Goal: Task Accomplishment & Management: Use online tool/utility

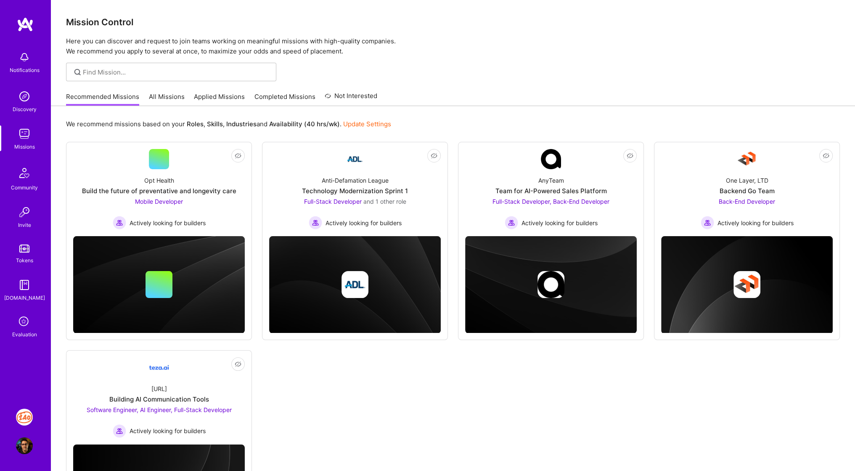
click at [27, 418] on img at bounding box center [24, 416] width 17 height 17
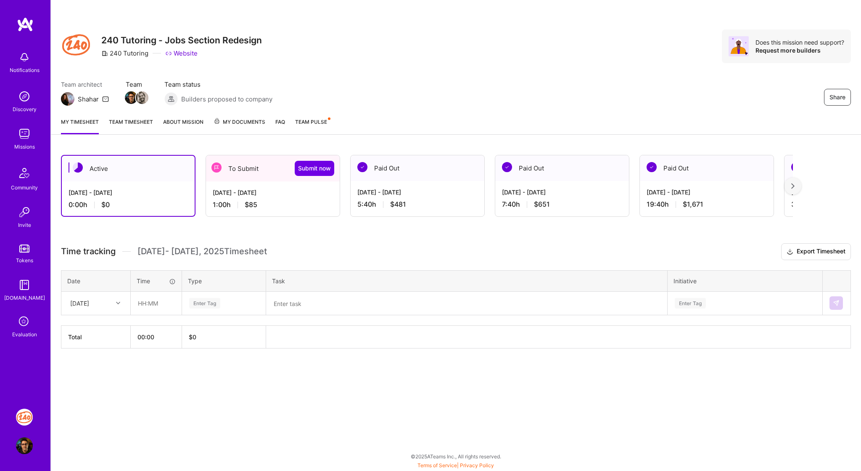
click at [278, 195] on div "[DATE] - [DATE]" at bounding box center [273, 192] width 120 height 9
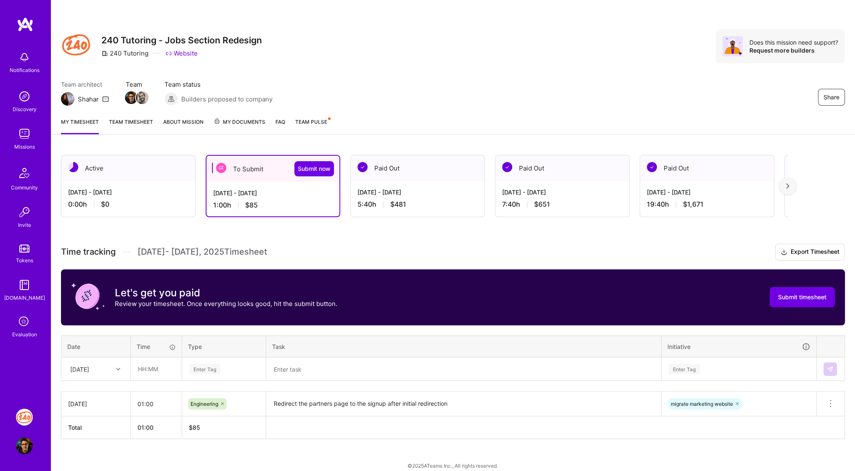
scroll to position [8, 0]
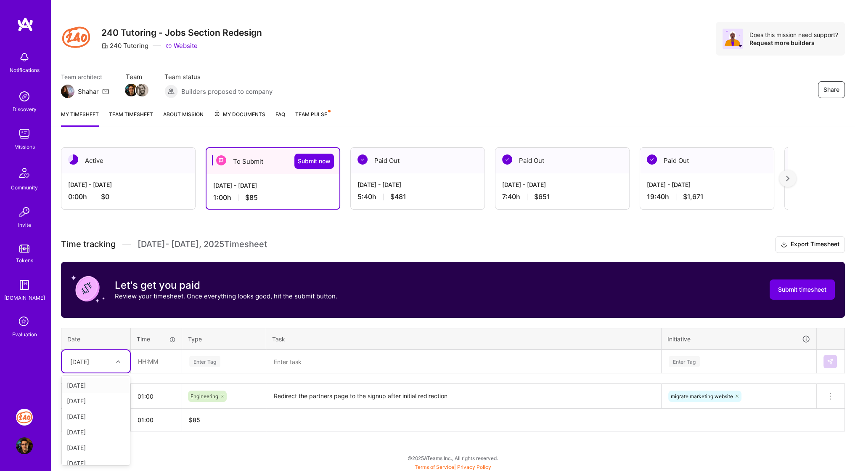
drag, startPoint x: 126, startPoint y: 355, endPoint x: 116, endPoint y: 392, distance: 38.1
click at [116, 372] on div "option [DATE] focused, 2 of 16. 15 results available. Use Up and Down to choose…" at bounding box center [96, 361] width 68 height 22
click at [103, 403] on div "[DATE]" at bounding box center [96, 408] width 68 height 16
click at [151, 363] on input "text" at bounding box center [156, 361] width 50 height 22
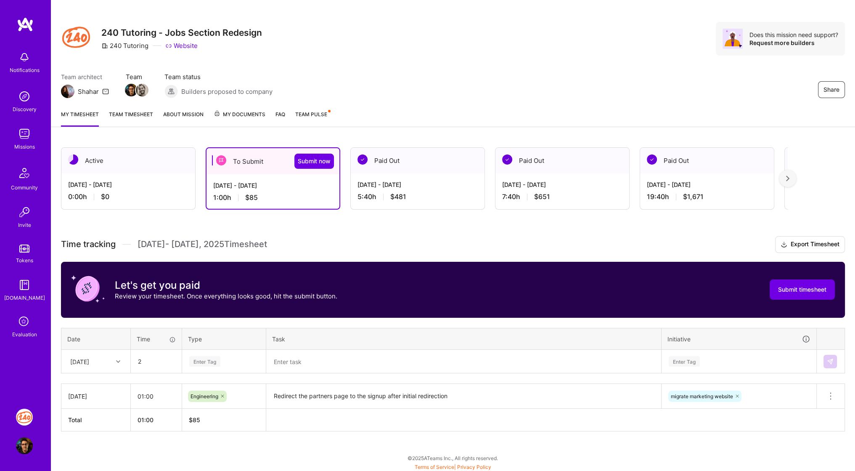
type input "02:00"
click at [206, 356] on div "Enter Tag" at bounding box center [204, 360] width 31 height 13
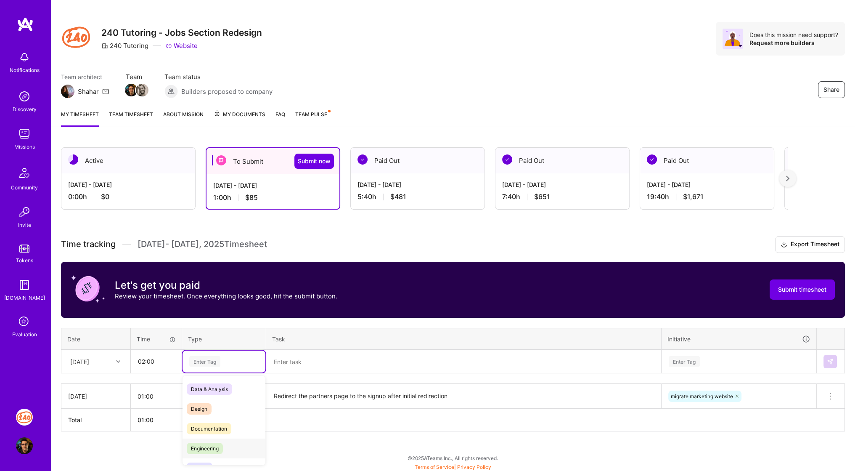
click at [211, 444] on span "Engineering" at bounding box center [205, 447] width 36 height 11
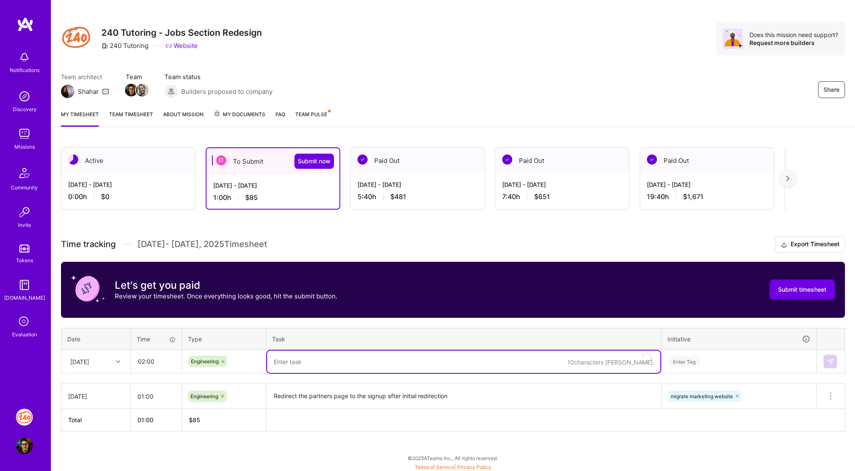
paste textarea "remove post type partners, convert yo page template"
type textarea "remove post type partners, convert yo page template"
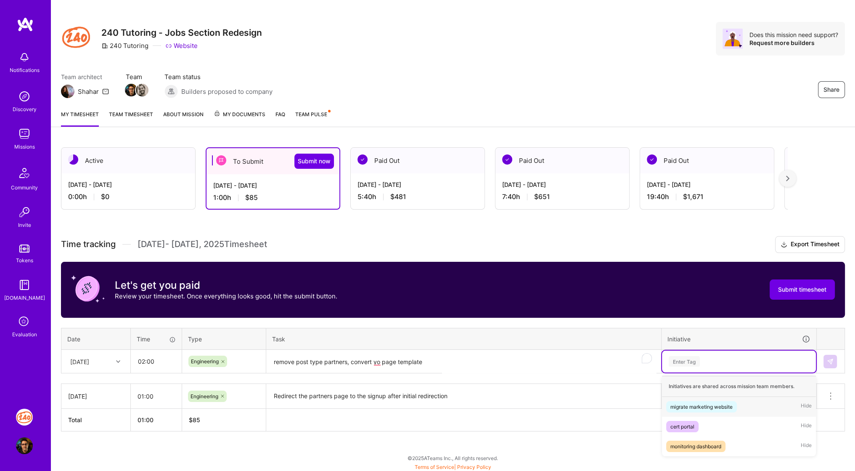
click at [697, 357] on div "Enter Tag" at bounding box center [684, 360] width 31 height 13
click at [696, 401] on span "migrate marketing website" at bounding box center [701, 406] width 71 height 11
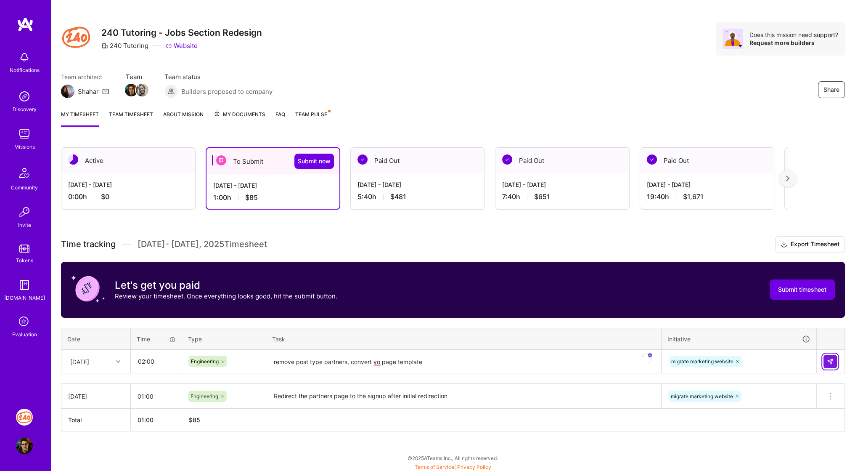
click at [831, 360] on img at bounding box center [830, 361] width 7 height 7
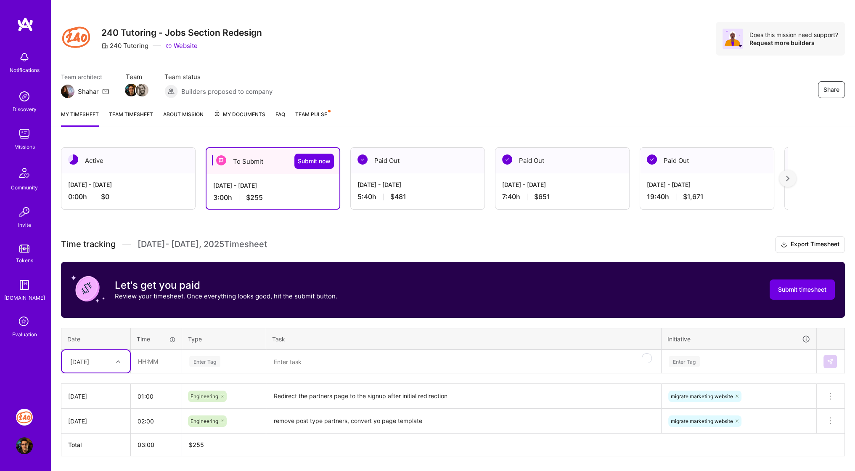
scroll to position [32, 0]
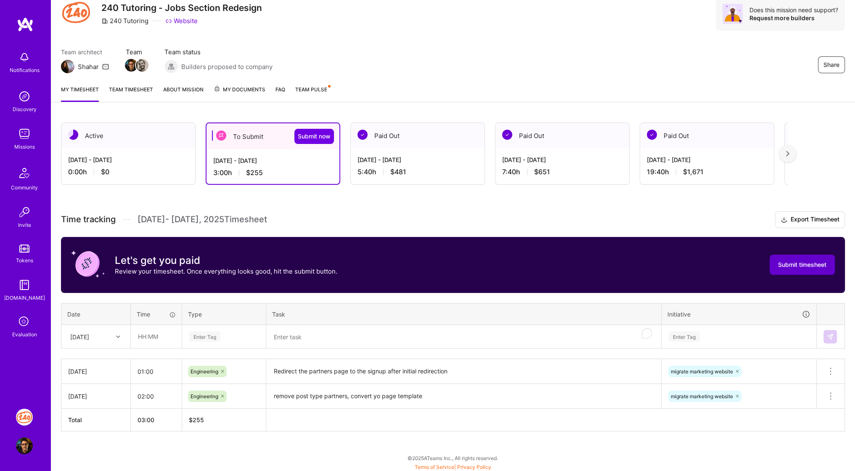
click at [790, 270] on button "Submit timesheet" at bounding box center [802, 264] width 65 height 20
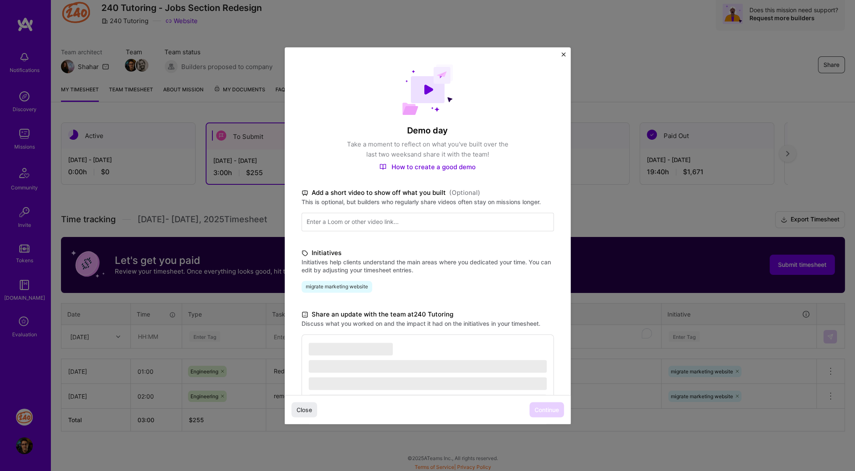
scroll to position [71, 0]
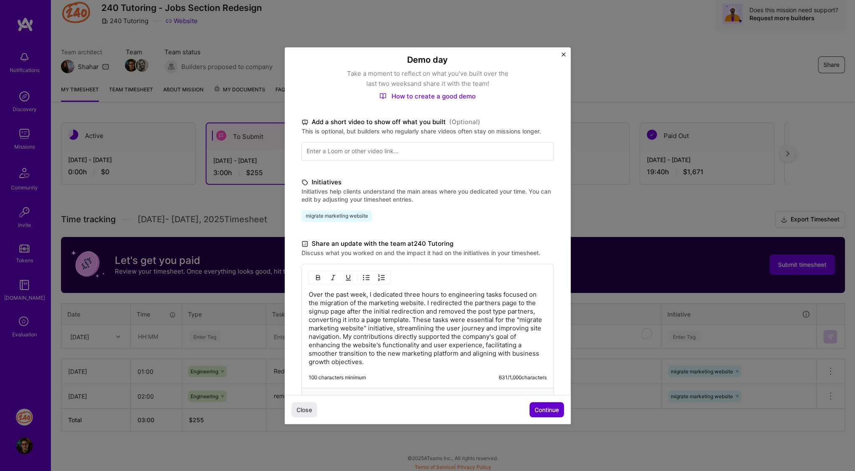
click at [548, 414] on button "Continue" at bounding box center [546, 409] width 34 height 15
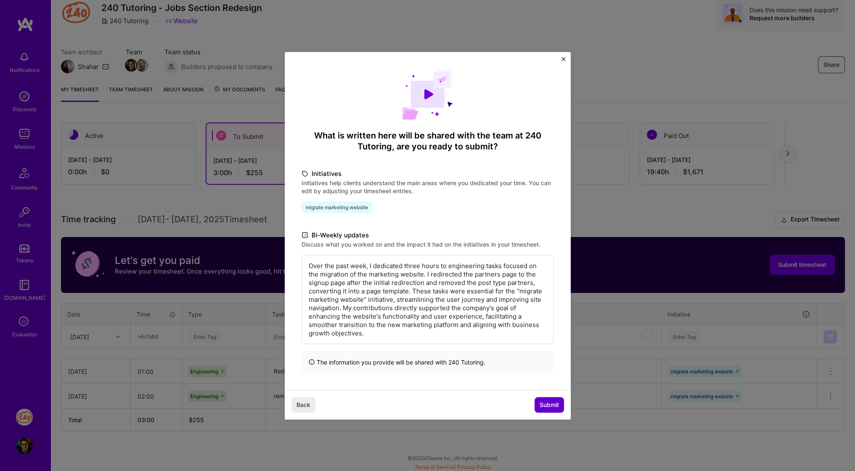
click at [550, 404] on span "Submit" at bounding box center [548, 404] width 19 height 8
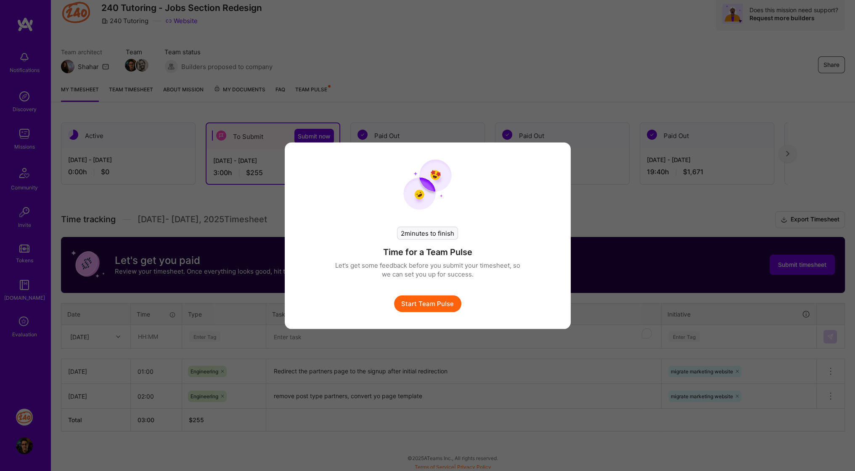
scroll to position [28, 0]
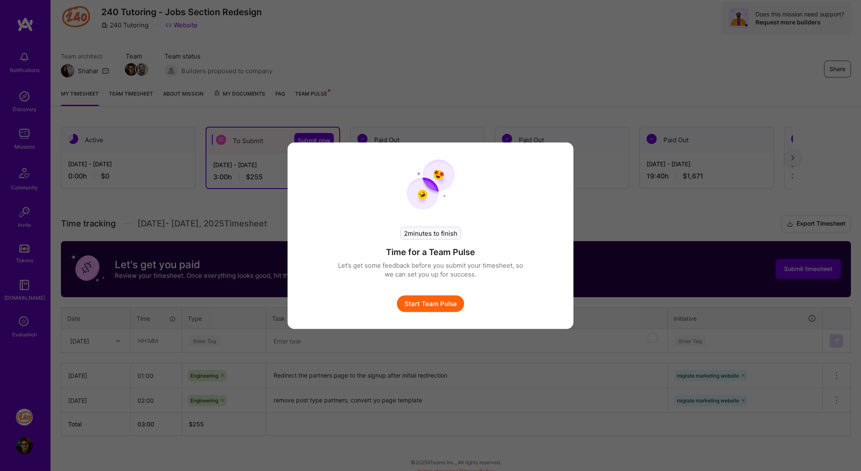
click at [444, 305] on button "Start Team Pulse" at bounding box center [430, 303] width 67 height 17
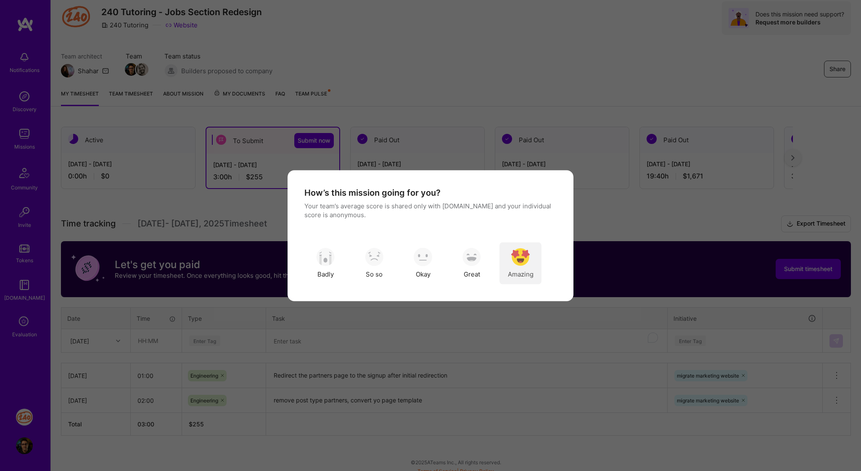
click at [514, 251] on img "modal" at bounding box center [520, 257] width 19 height 19
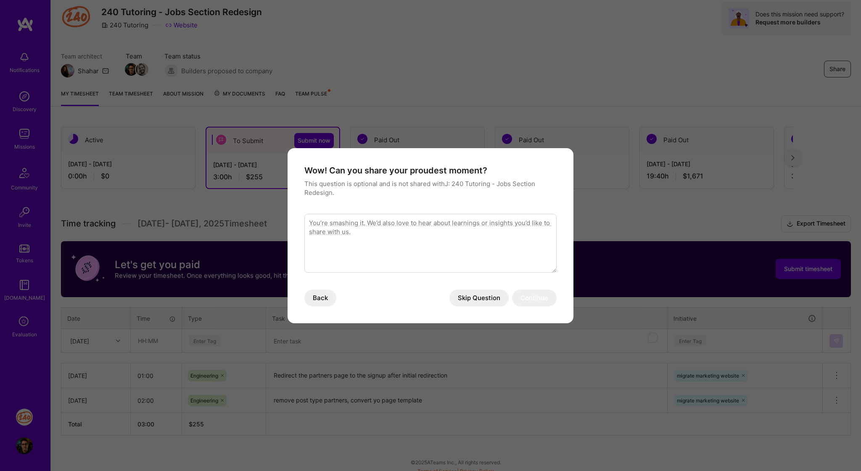
click at [472, 296] on button "Skip Question" at bounding box center [479, 297] width 59 height 17
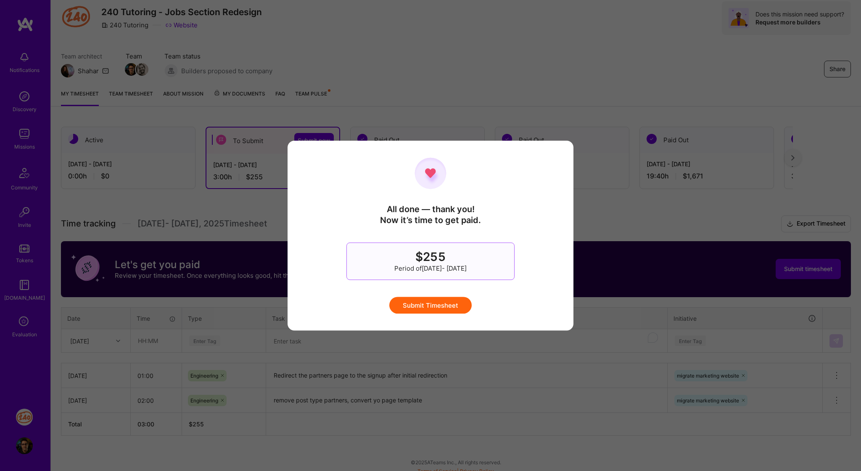
click at [450, 304] on button "Submit Timesheet" at bounding box center [430, 304] width 82 height 17
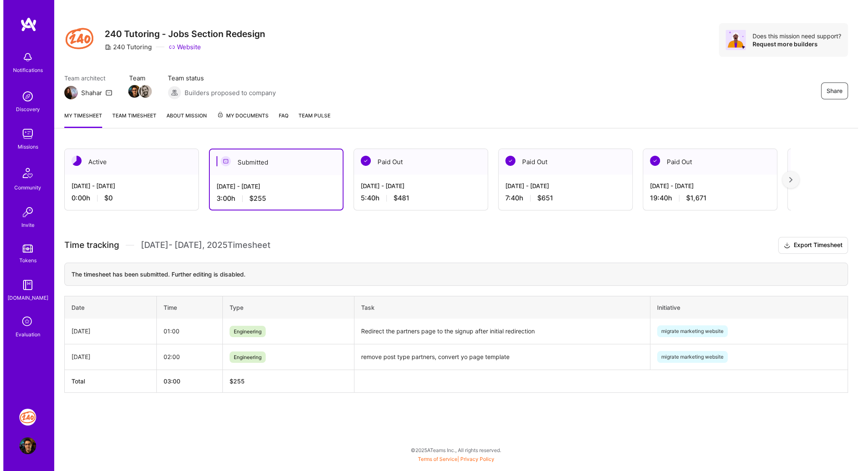
scroll to position [0, 0]
